Goal: Find specific page/section: Find specific page/section

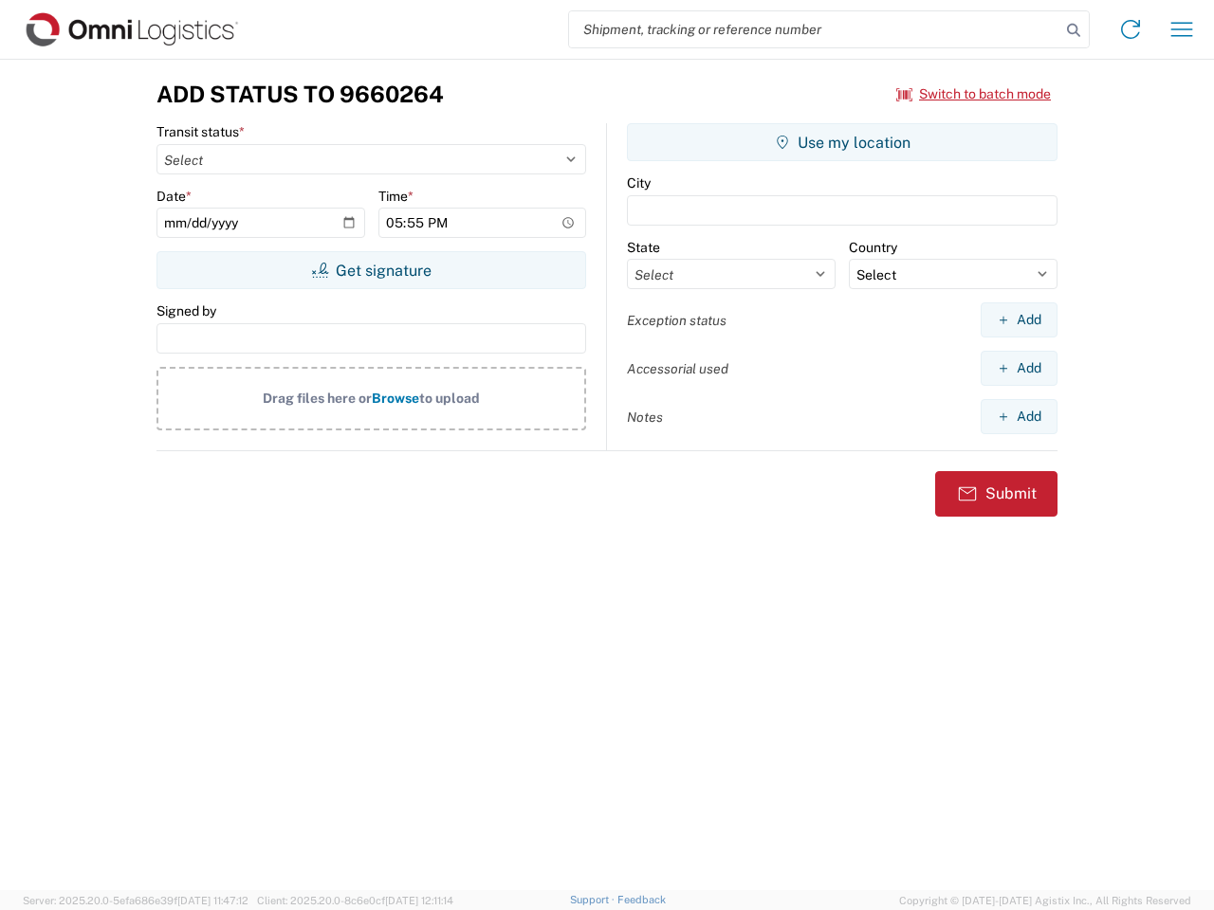
click at [815, 29] on input "search" at bounding box center [814, 29] width 491 height 36
click at [1073, 30] on icon at bounding box center [1073, 30] width 27 height 27
click at [1130, 29] on icon at bounding box center [1130, 29] width 30 height 30
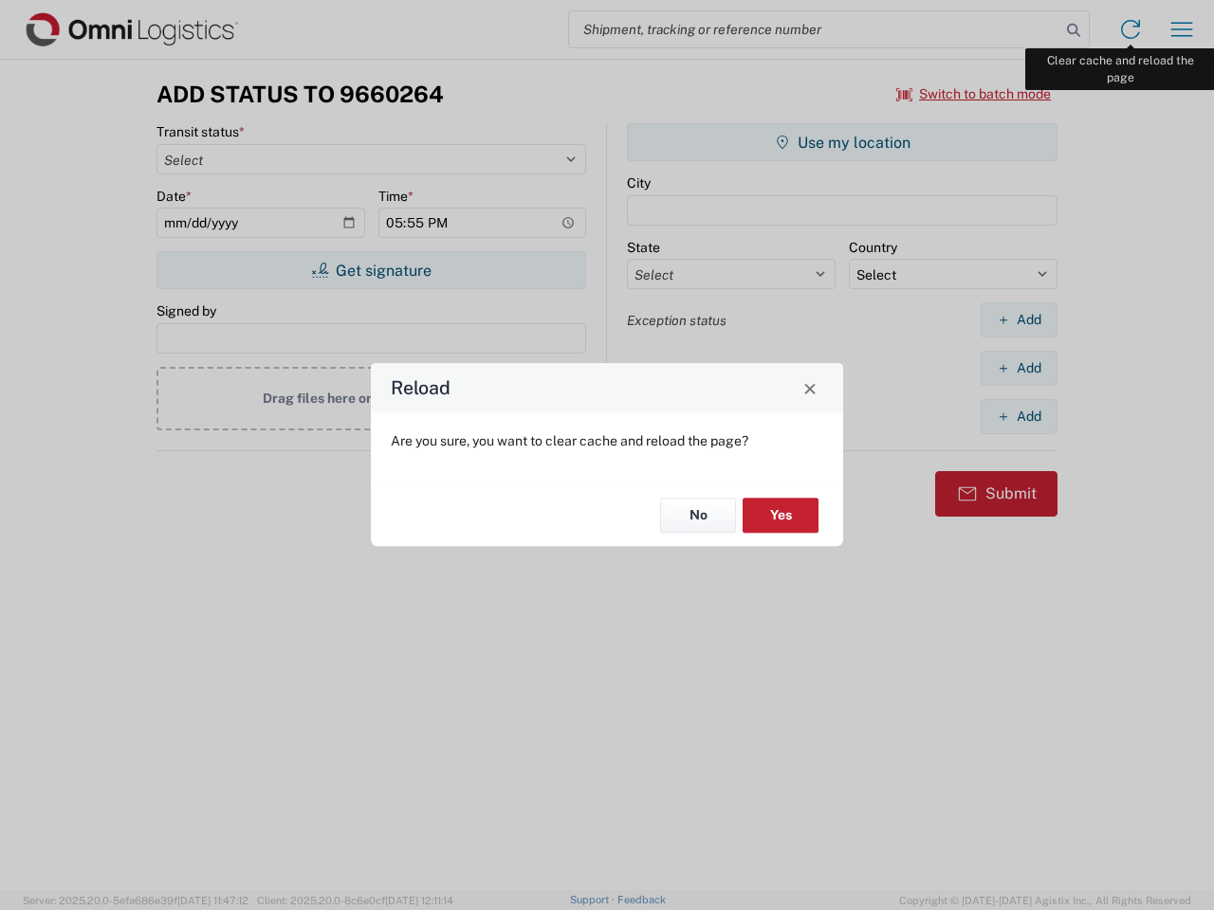
click at [1182, 29] on div "Reload Are you sure, you want to clear cache and reload the page? No Yes" at bounding box center [607, 455] width 1214 height 910
click at [974, 94] on div "Reload Are you sure, you want to clear cache and reload the page? No Yes" at bounding box center [607, 455] width 1214 height 910
click at [371, 270] on div "Reload Are you sure, you want to clear cache and reload the page? No Yes" at bounding box center [607, 455] width 1214 height 910
click at [842, 142] on div "Reload Are you sure, you want to clear cache and reload the page? No Yes" at bounding box center [607, 455] width 1214 height 910
click at [1018, 320] on div "Reload Are you sure, you want to clear cache and reload the page? No Yes" at bounding box center [607, 455] width 1214 height 910
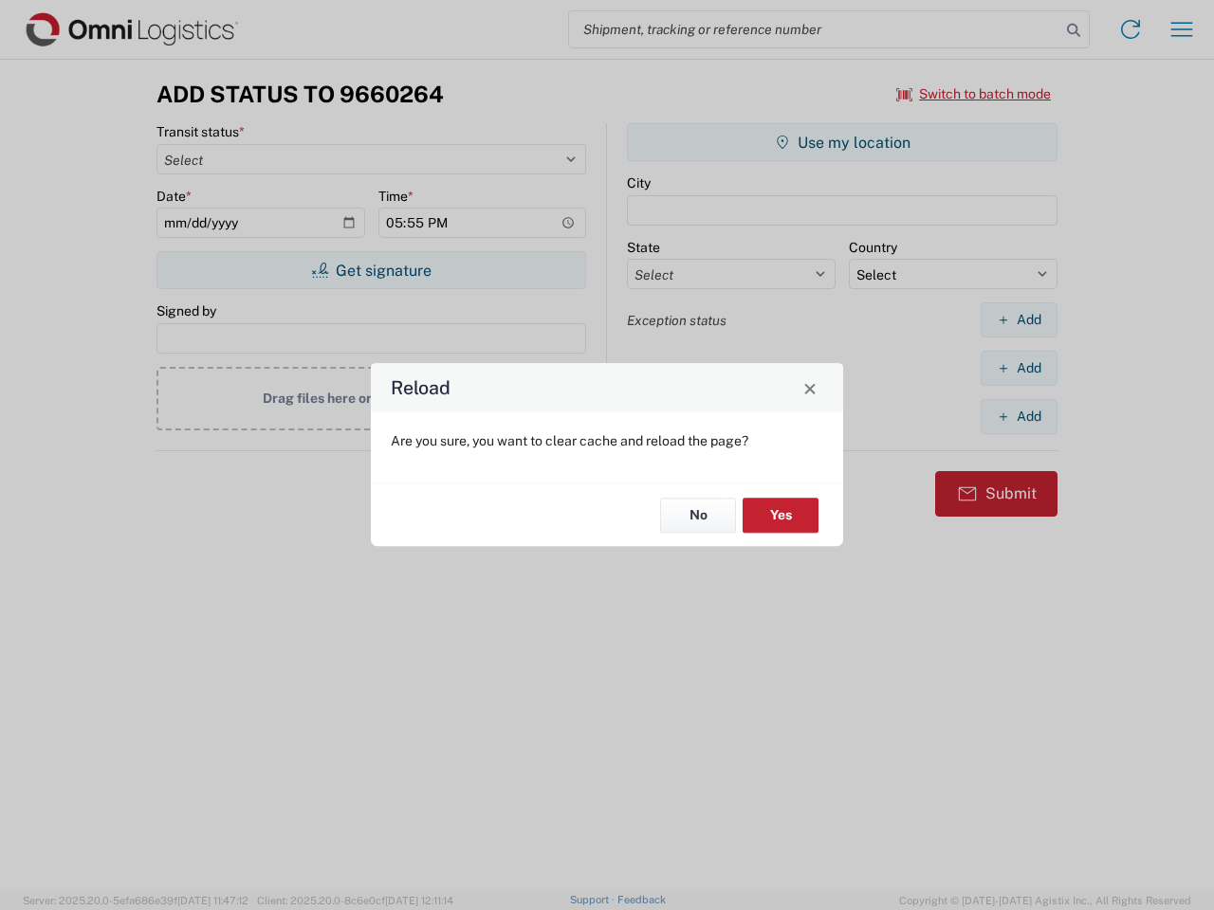
click at [1018, 368] on div "Reload Are you sure, you want to clear cache and reload the page? No Yes" at bounding box center [607, 455] width 1214 height 910
click at [1018, 416] on div "Reload Are you sure, you want to clear cache and reload the page? No Yes" at bounding box center [607, 455] width 1214 height 910
